Goal: Task Accomplishment & Management: Manage account settings

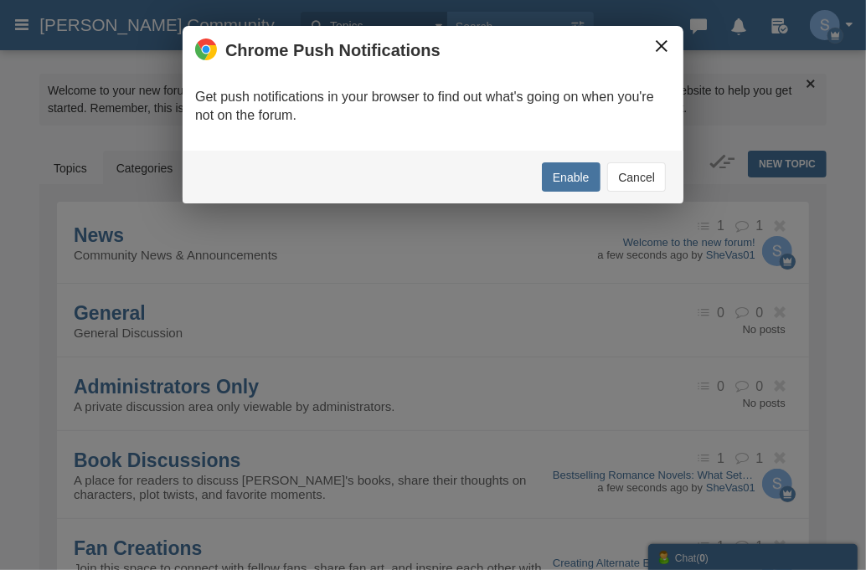
click at [660, 48] on button "×" at bounding box center [661, 46] width 18 height 18
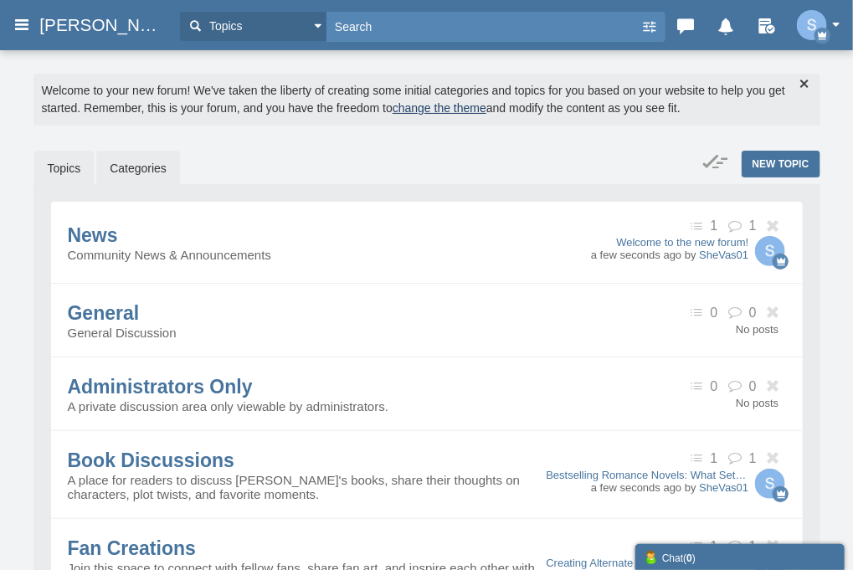
click at [57, 171] on link "Topics" at bounding box center [64, 168] width 60 height 35
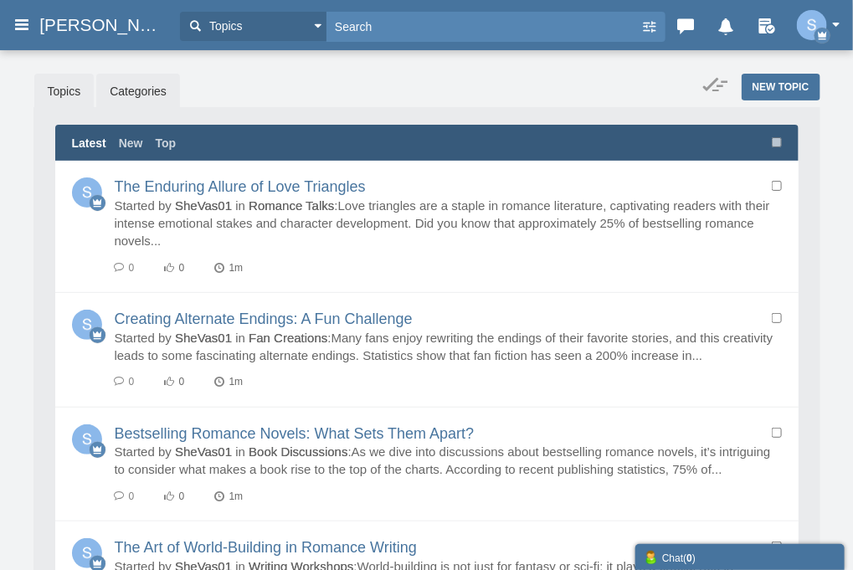
click at [142, 95] on link "Categories" at bounding box center [138, 91] width 84 height 35
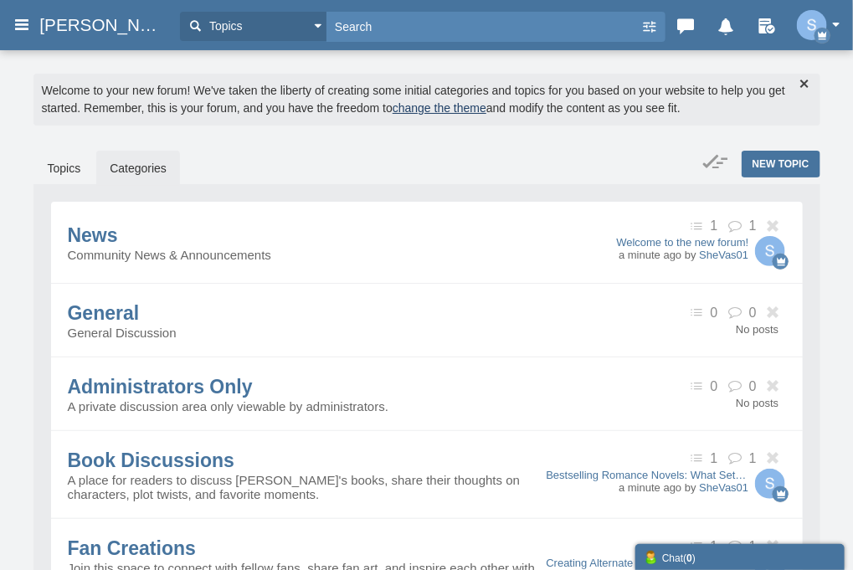
click at [804, 28] on img "button" at bounding box center [812, 25] width 30 height 30
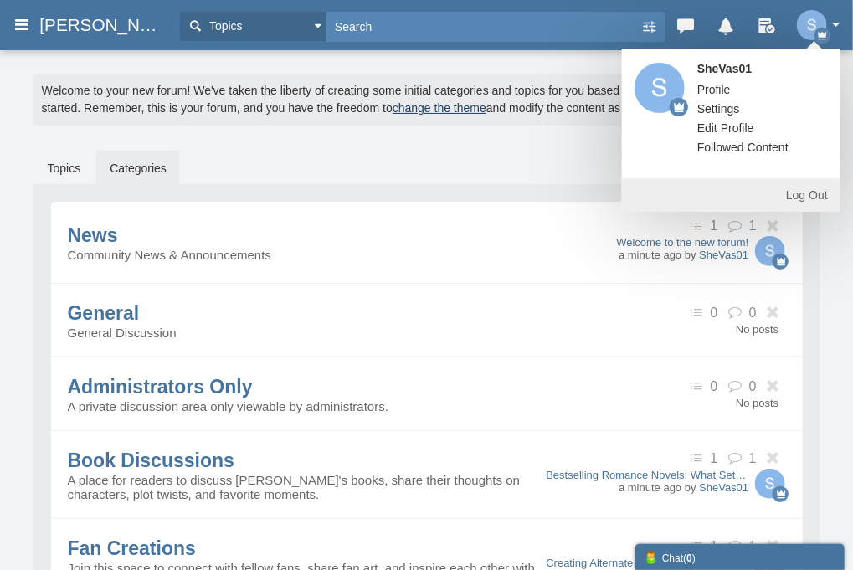
click at [715, 94] on span "Profile" at bounding box center [713, 89] width 33 height 13
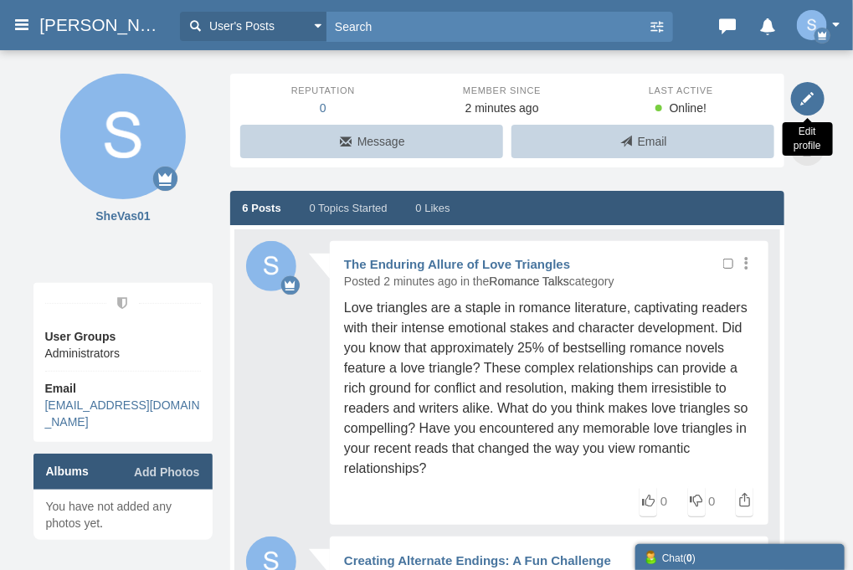
click at [800, 95] on icon at bounding box center [807, 98] width 33 height 33
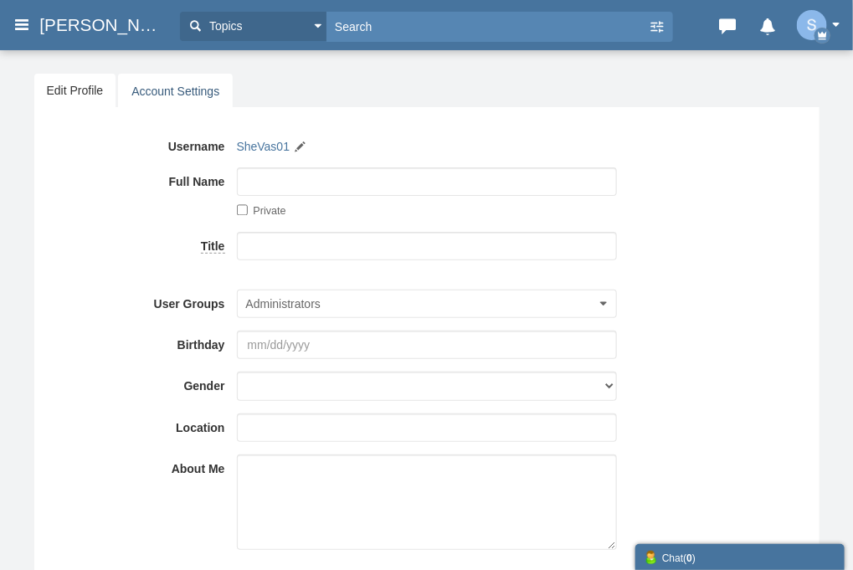
click at [169, 91] on link "Account Settings" at bounding box center [175, 91] width 115 height 35
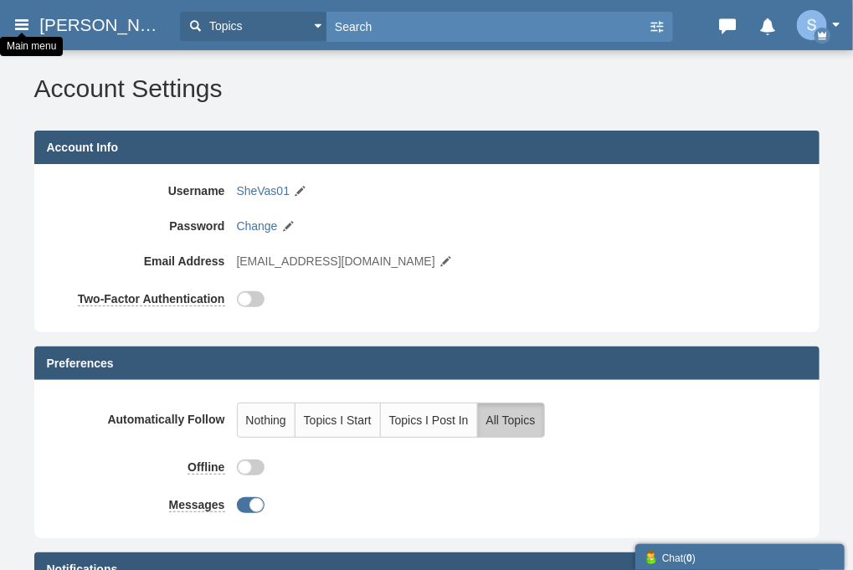
click at [26, 20] on icon at bounding box center [22, 24] width 18 height 30
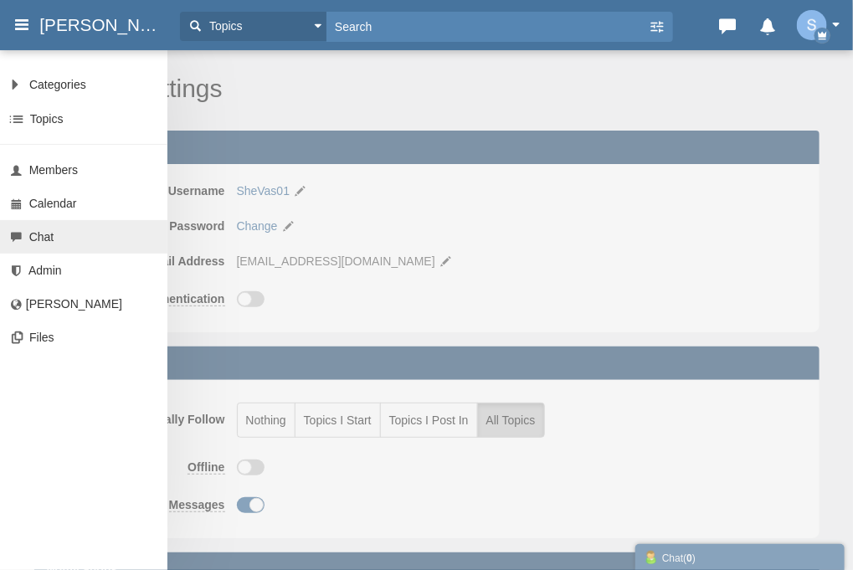
click at [43, 241] on span "Chat" at bounding box center [41, 236] width 25 height 13
